Goal: Check status: Check status

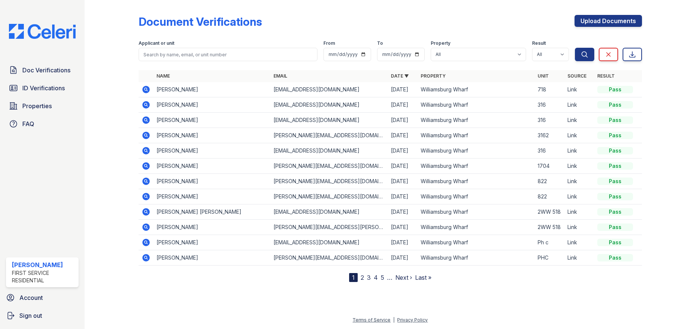
click at [45, 80] on div "Doc Verifications ID Verifications Properties FAQ" at bounding box center [42, 97] width 79 height 69
click at [50, 72] on span "Doc Verifications" at bounding box center [46, 70] width 48 height 9
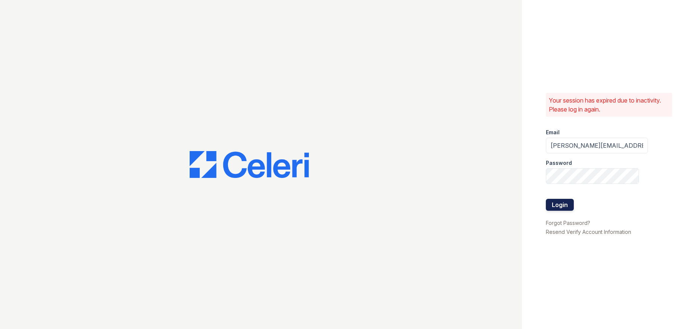
click at [557, 208] on button "Login" at bounding box center [560, 205] width 28 height 12
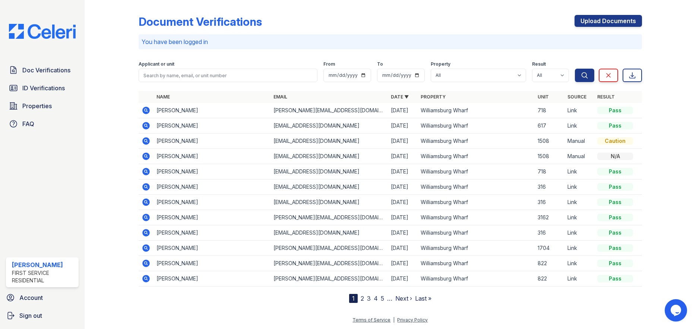
click at [145, 127] on icon at bounding box center [145, 125] width 7 height 7
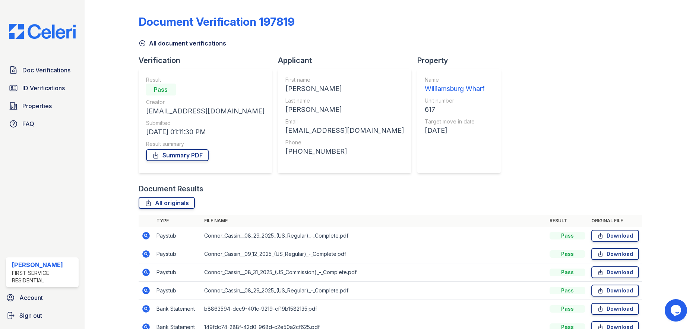
click at [216, 207] on div "All originals" at bounding box center [391, 203] width 504 height 12
click at [169, 208] on link "All originals" at bounding box center [167, 203] width 56 height 12
click at [162, 203] on link "All originals" at bounding box center [167, 203] width 56 height 12
click at [523, 62] on div "Document Verification 197819 All document verifications Verification Result Pas…" at bounding box center [391, 206] width 504 height 406
click at [156, 157] on icon at bounding box center [155, 154] width 7 height 7
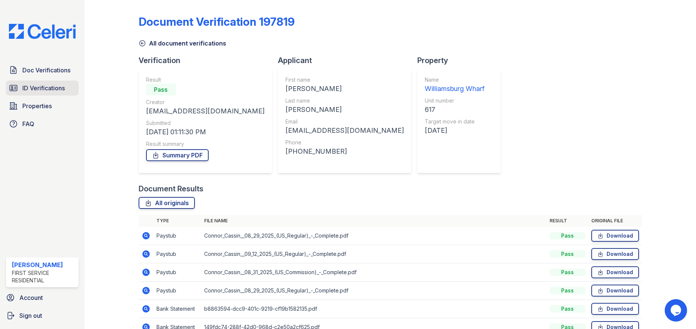
click at [43, 88] on span "ID Verifications" at bounding box center [43, 87] width 42 height 9
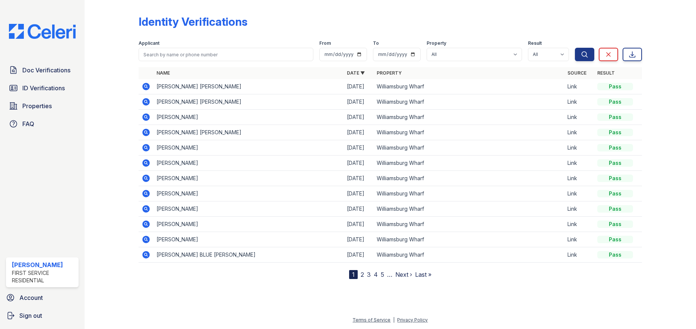
click at [144, 101] on icon at bounding box center [146, 101] width 9 height 9
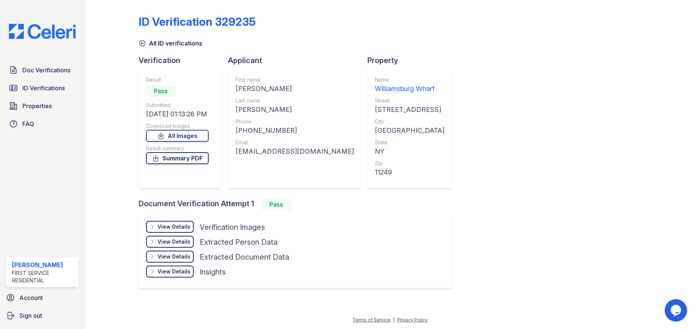
click at [189, 159] on link "Summary PDF" at bounding box center [177, 158] width 63 height 12
click at [174, 224] on div "View Details" at bounding box center [174, 226] width 33 height 7
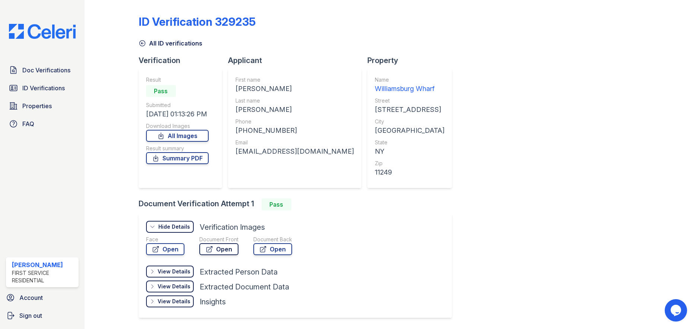
click at [218, 247] on link "Open" at bounding box center [218, 249] width 39 height 12
click at [153, 156] on link "Summary PDF" at bounding box center [177, 158] width 63 height 12
